Goal: Transaction & Acquisition: Subscribe to service/newsletter

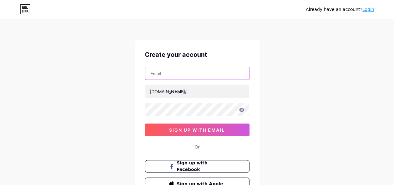
click at [163, 73] on input "text" at bounding box center [197, 73] width 104 height 12
paste input "[EMAIL_ADDRESS][DOMAIN_NAME]"
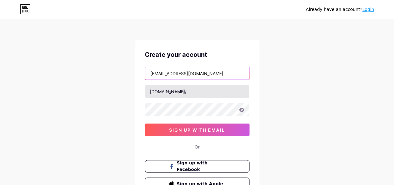
type input "[EMAIL_ADDRESS][DOMAIN_NAME]"
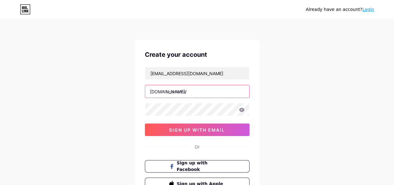
click at [180, 95] on input "text" at bounding box center [197, 91] width 104 height 12
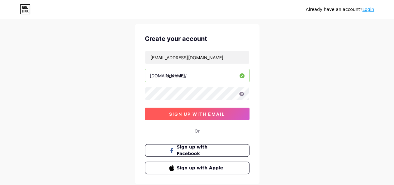
scroll to position [15, 0]
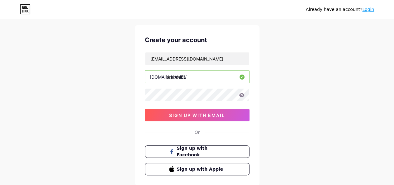
type input "brandent"
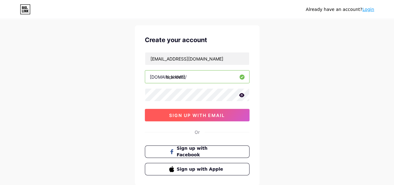
click at [192, 116] on span "sign up with email" at bounding box center [197, 115] width 56 height 5
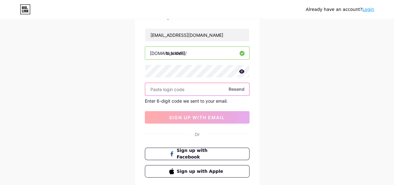
scroll to position [34, 0]
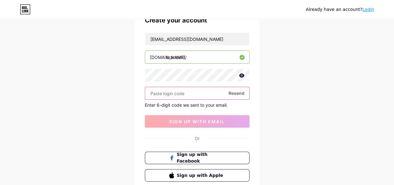
paste input "789695"
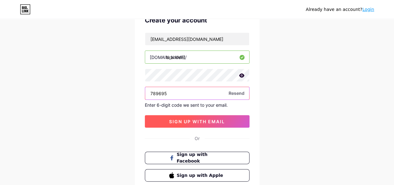
type input "789695"
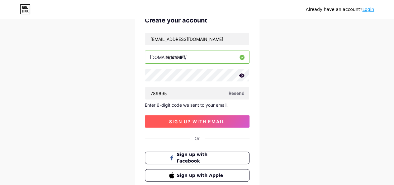
click at [190, 119] on span "sign up with email" at bounding box center [197, 121] width 56 height 5
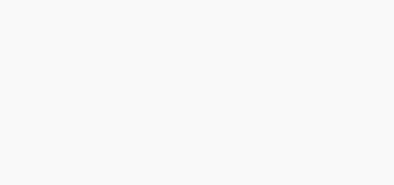
scroll to position [0, 0]
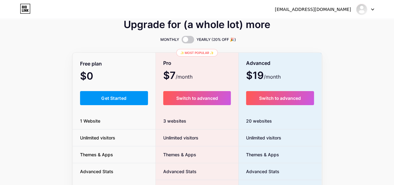
scroll to position [1, 0]
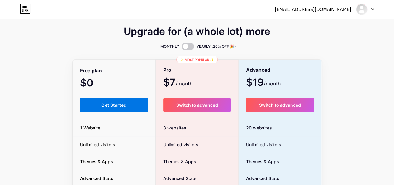
click at [122, 105] on span "Get Started" at bounding box center [113, 104] width 25 height 5
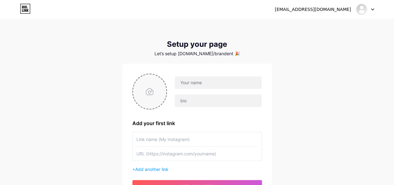
click at [152, 91] on input "file" at bounding box center [150, 91] width 34 height 35
type input "C:\fakepath\Brandent logo.jpg"
click at [203, 81] on input "text" at bounding box center [218, 82] width 87 height 12
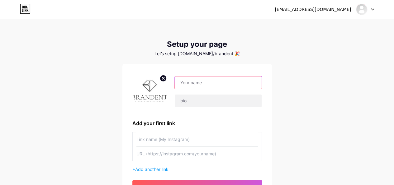
type input "b"
type input "Brandent"
click at [194, 141] on input "text" at bounding box center [198, 139] width 122 height 14
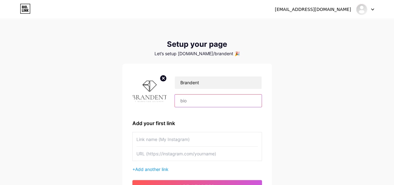
click at [193, 103] on input "text" at bounding box center [218, 100] width 87 height 12
paste input "Founded in [DATE], Brandent is a forward-thinking creative agency operating at …"
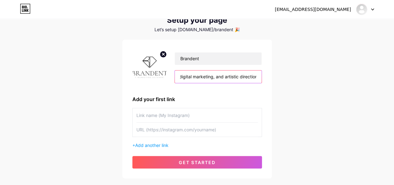
scroll to position [24, 0]
type input "Founded in [DATE], Brandent is a forward-thinking creative agency operating at …"
click at [147, 145] on span "Add another link" at bounding box center [151, 144] width 33 height 5
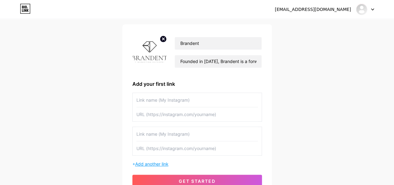
scroll to position [40, 0]
click at [167, 94] on input "text" at bounding box center [198, 100] width 122 height 14
type input "w"
type input "Website"
click at [158, 116] on input "text" at bounding box center [198, 114] width 122 height 14
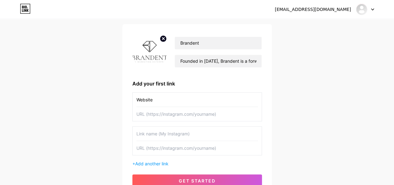
paste input "[URL][DOMAIN_NAME]"
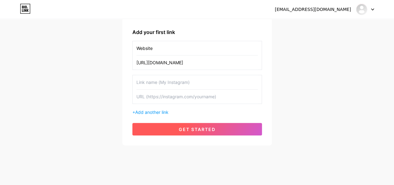
type input "[URL][DOMAIN_NAME]"
click at [190, 127] on span "get started" at bounding box center [197, 129] width 37 height 5
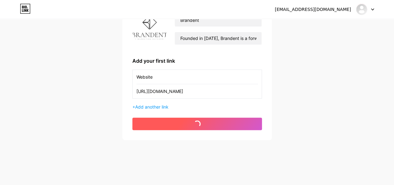
scroll to position [62, 0]
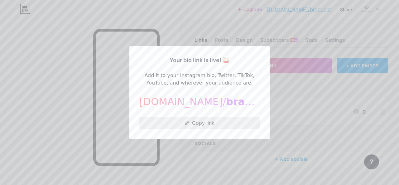
click at [202, 122] on button "Copy link" at bounding box center [199, 123] width 120 height 12
click at [191, 119] on button "Copy link" at bounding box center [199, 123] width 120 height 12
click at [310, 65] on div at bounding box center [199, 92] width 399 height 185
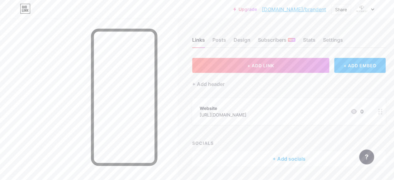
click at [300, 8] on link "[DOMAIN_NAME]/brandent" at bounding box center [294, 9] width 64 height 7
